Goal: Check status

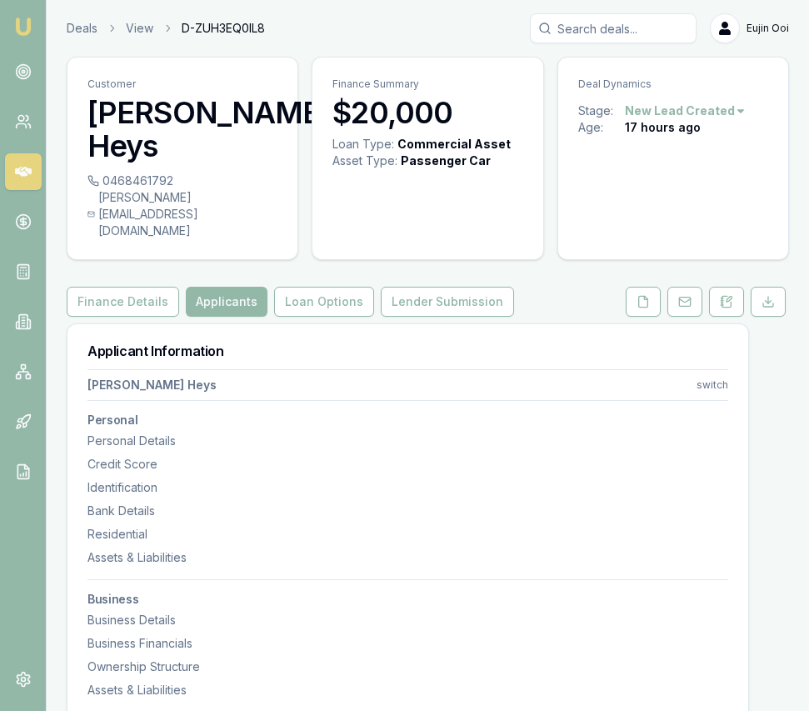
select select "WA"
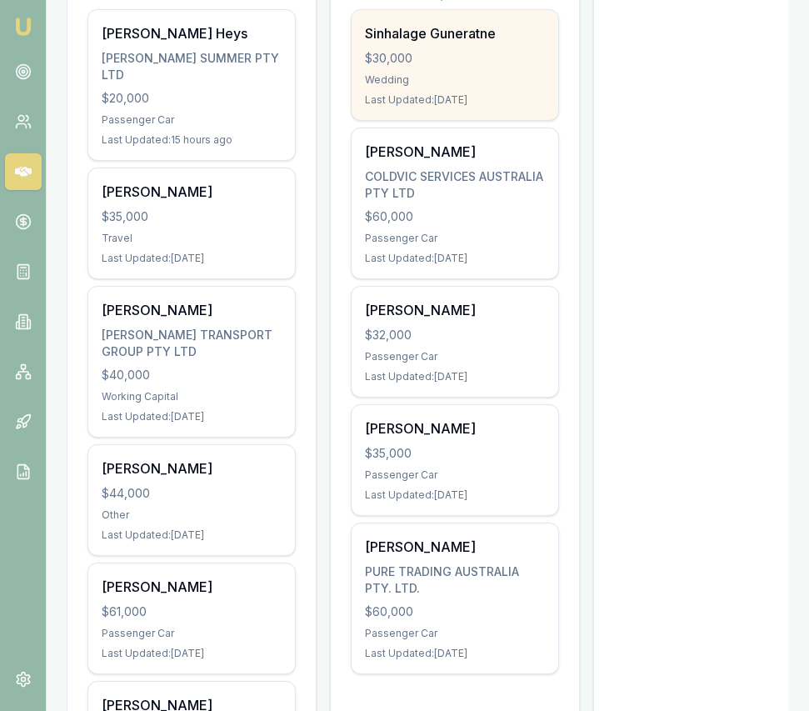
scroll to position [358, 0]
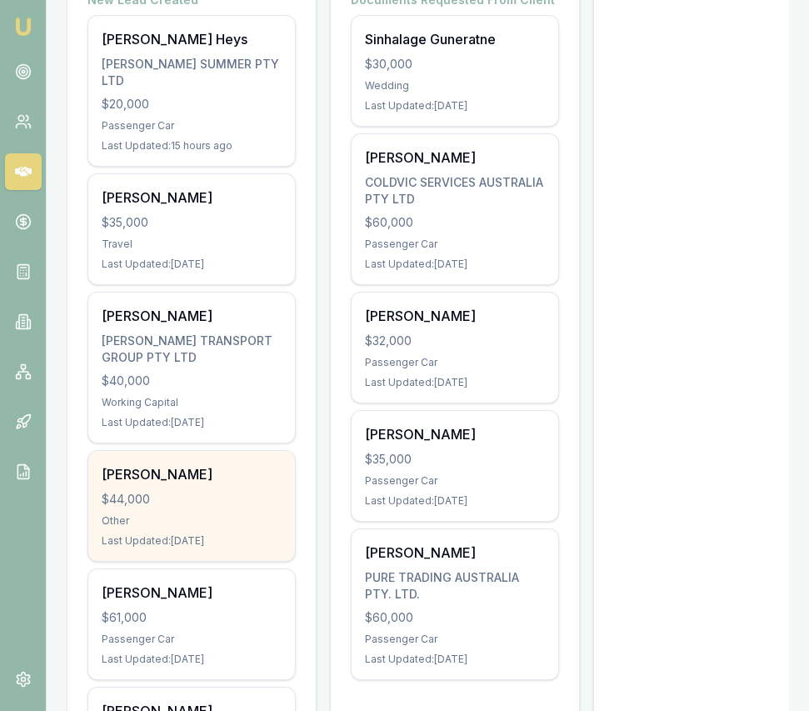
click at [242, 491] on div "$44,000" at bounding box center [192, 499] width 180 height 17
